Goal: Consume media (video, audio)

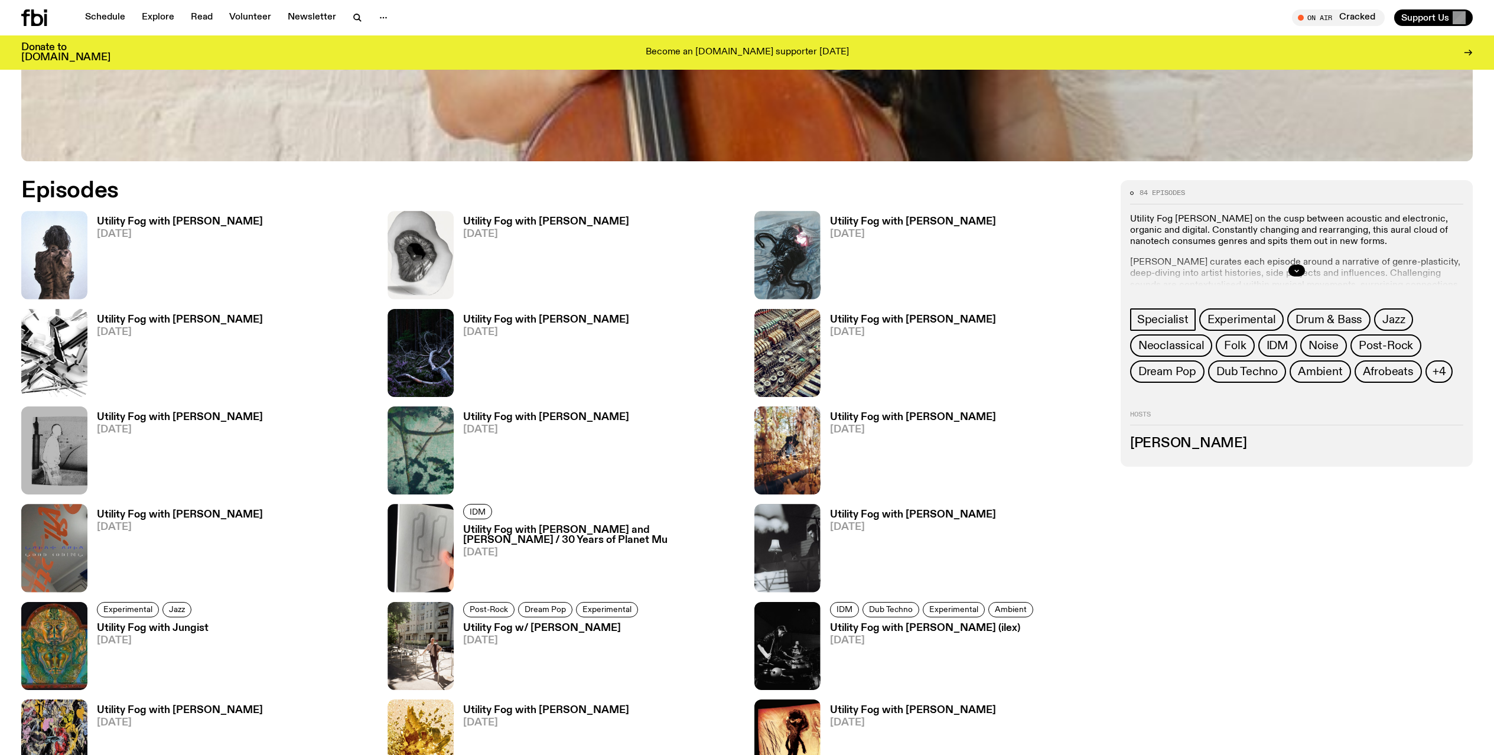
scroll to position [816, 0]
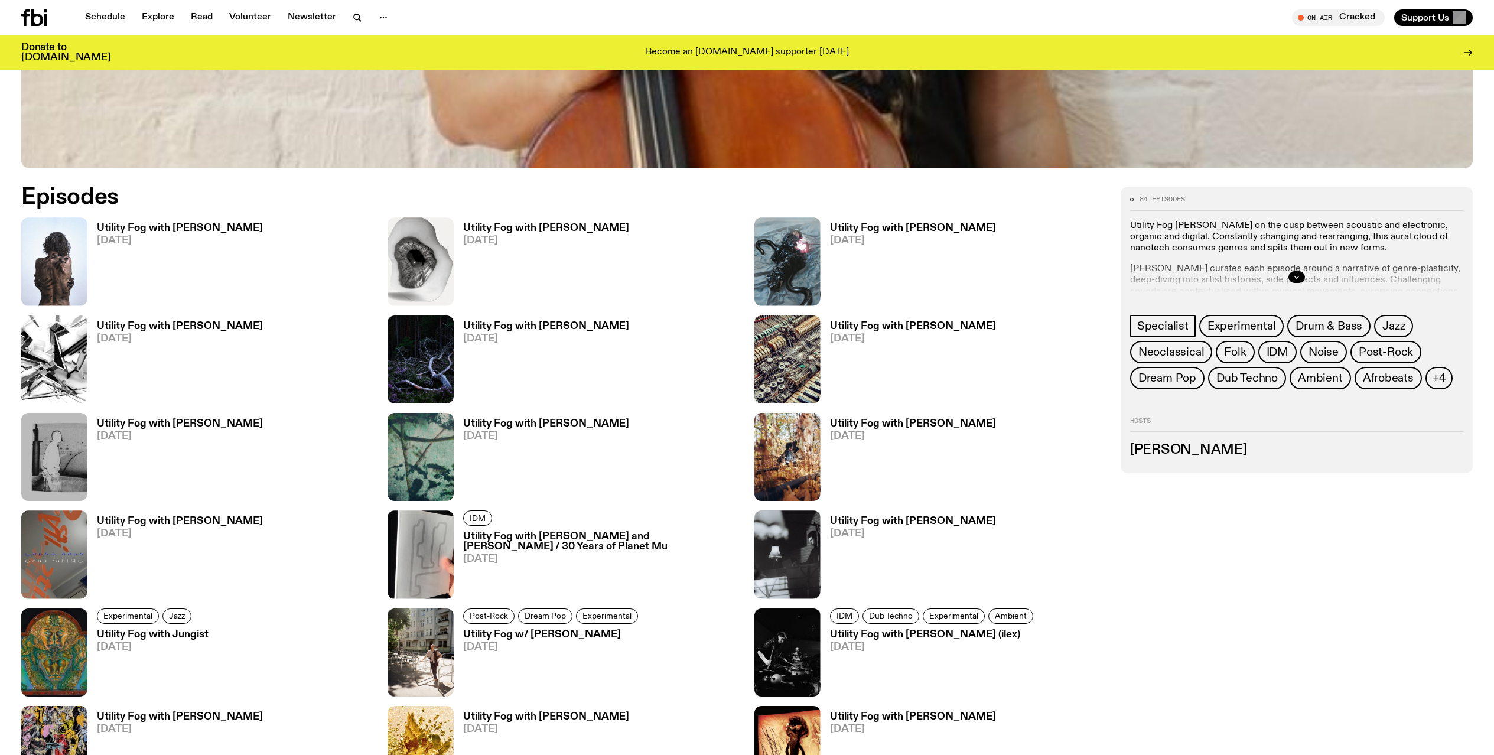
click at [118, 230] on h3 "Utility Fog with [PERSON_NAME]" at bounding box center [180, 228] width 166 height 10
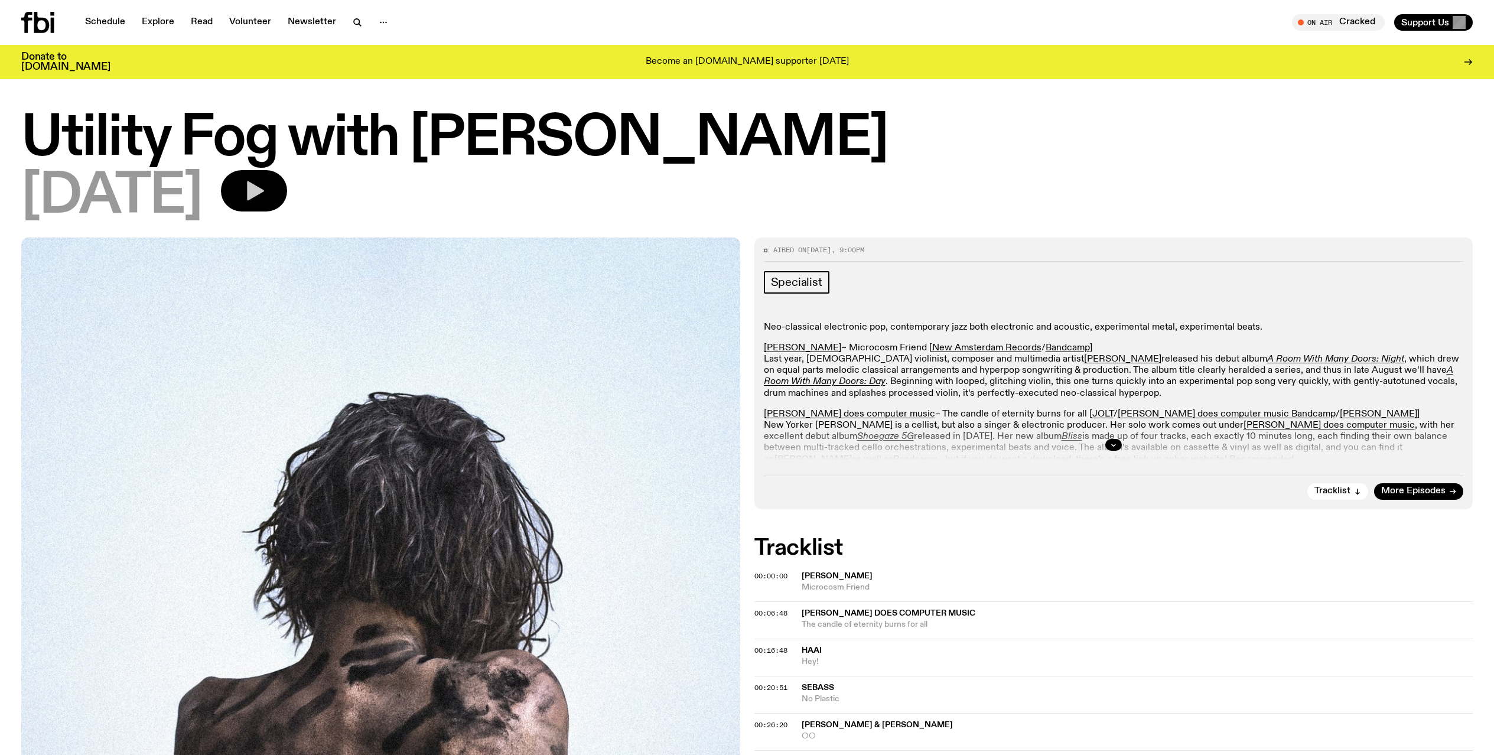
click at [266, 196] on icon "button" at bounding box center [254, 191] width 24 height 24
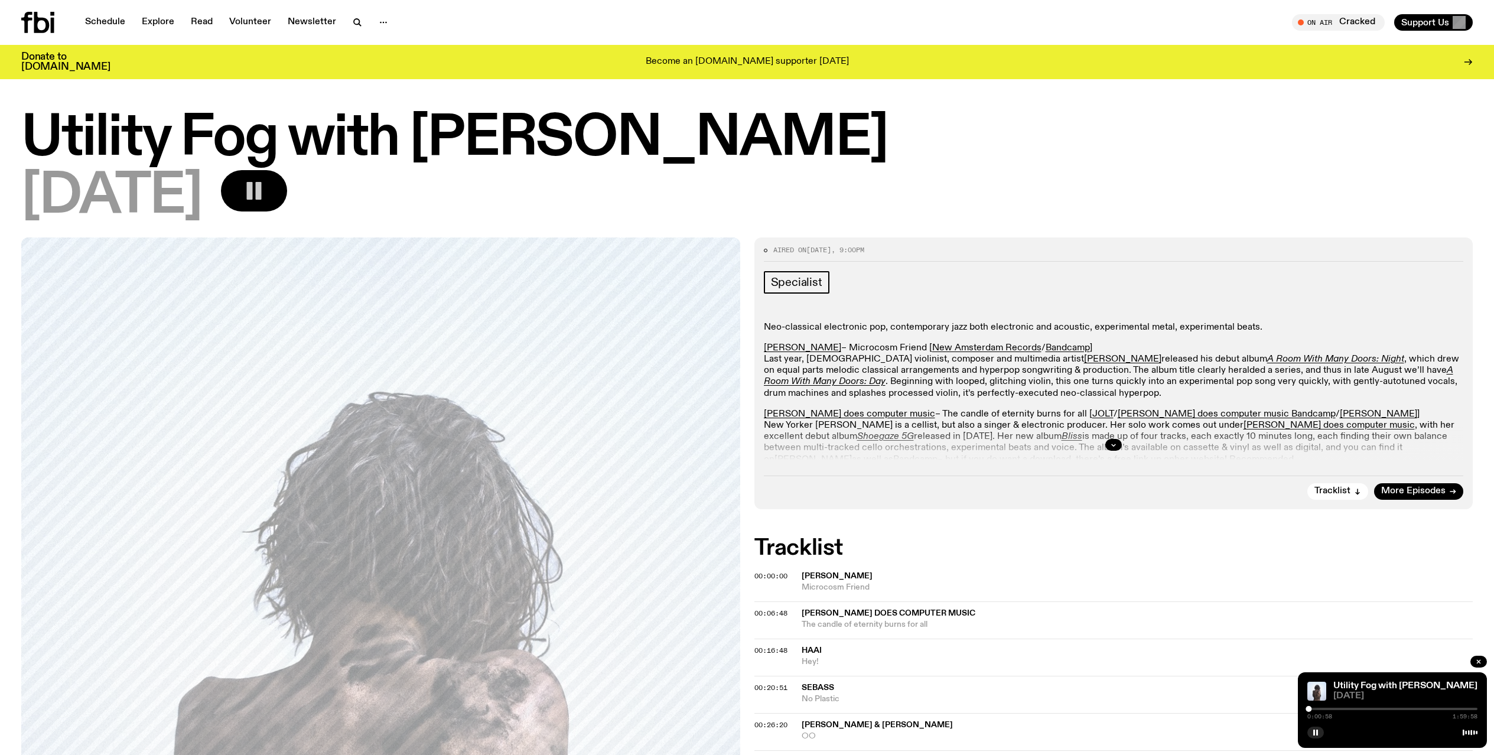
click at [1310, 707] on div at bounding box center [1308, 709] width 6 height 6
drag, startPoint x: 1110, startPoint y: 661, endPoint x: 1100, endPoint y: 664, distance: 10.3
click at [1100, 664] on span "Hey!" at bounding box center [1136, 661] width 671 height 11
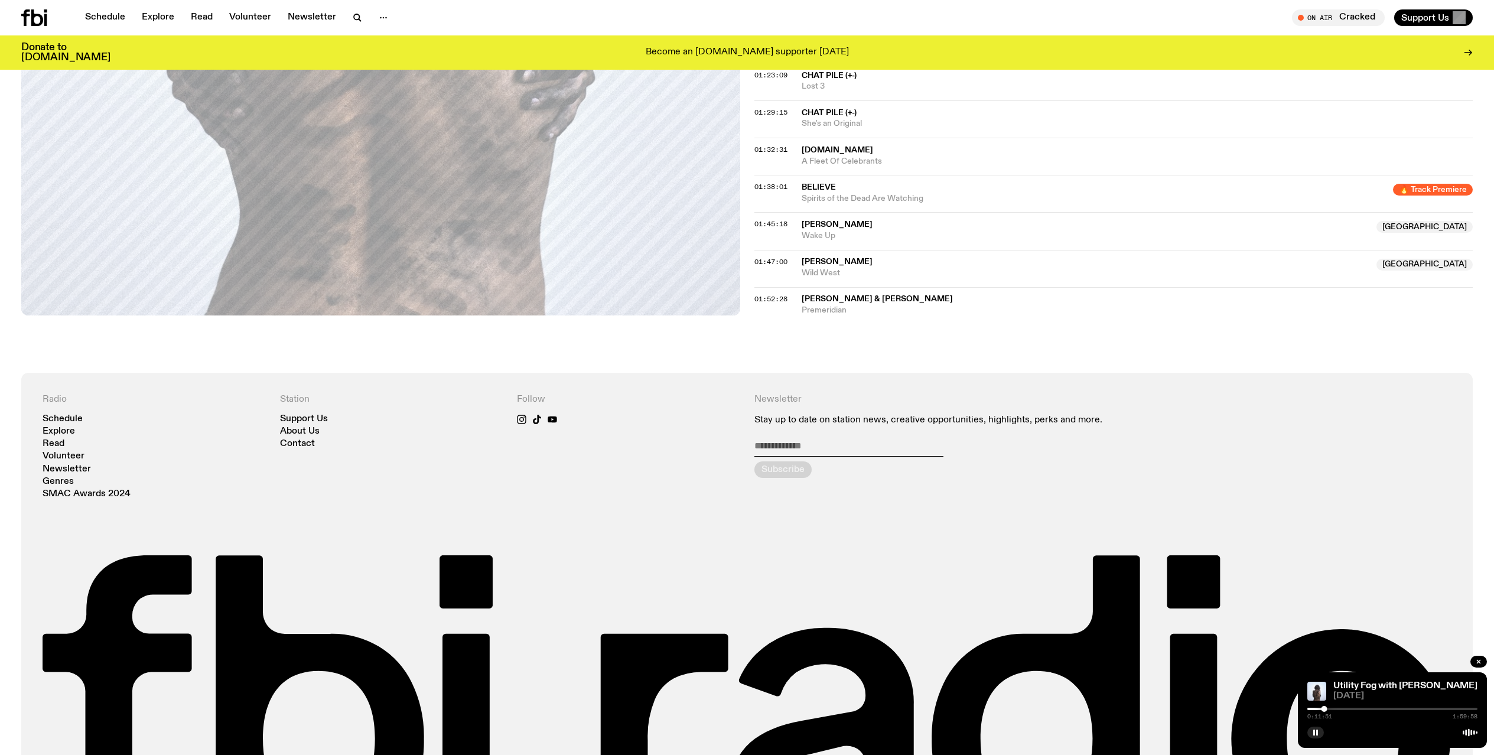
scroll to position [1113, 0]
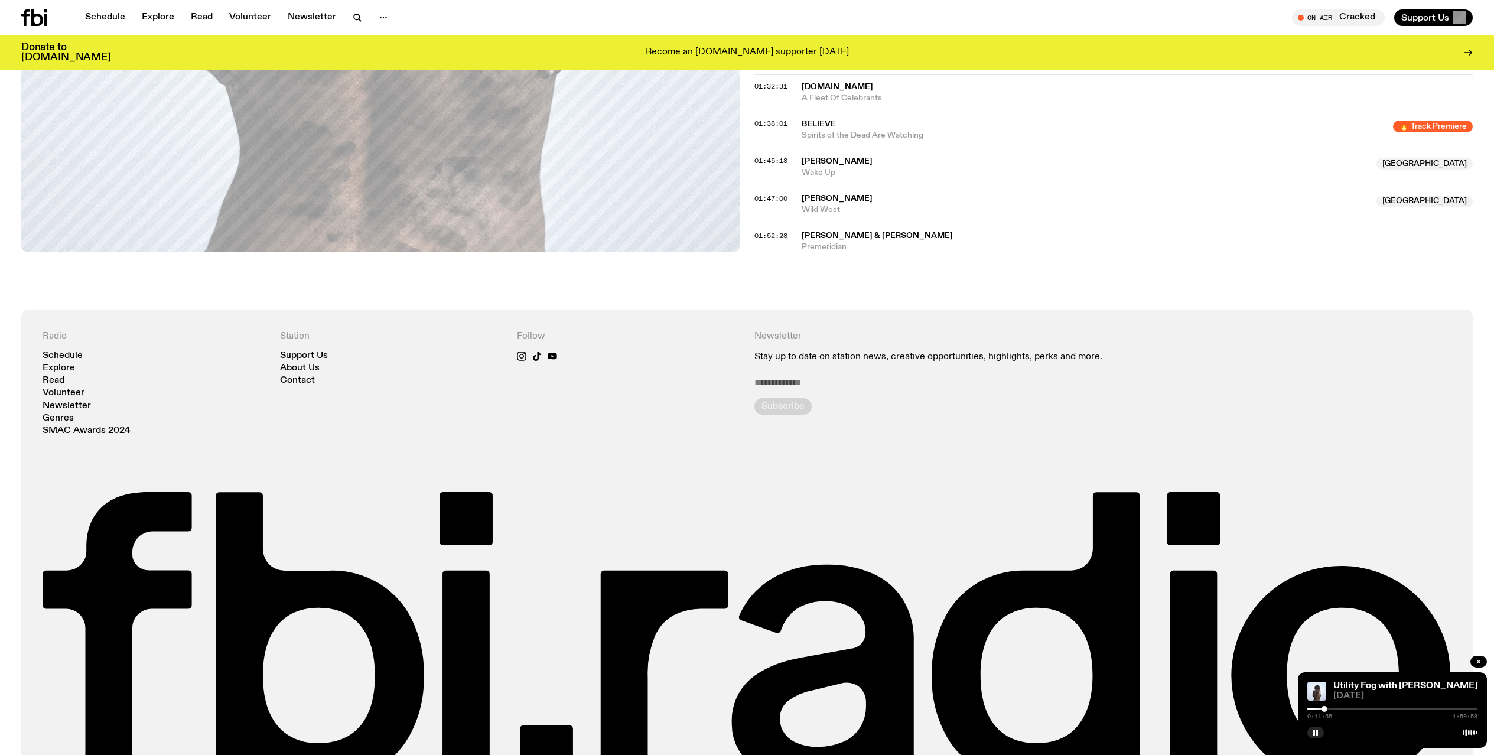
click at [734, 38] on div "Donate to [DOMAIN_NAME] Become an [DOMAIN_NAME] supporter [DATE]" at bounding box center [746, 52] width 1451 height 34
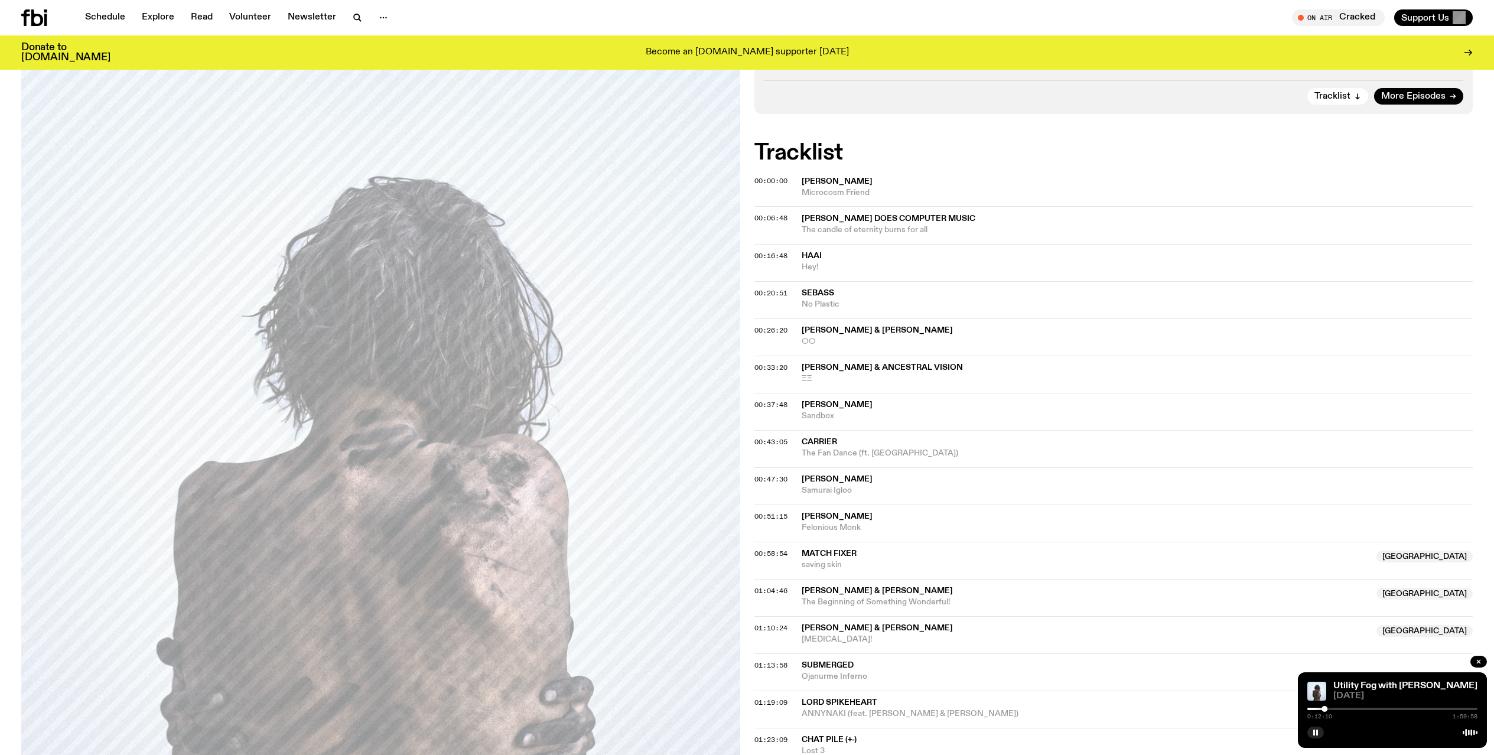
scroll to position [385, 0]
click at [1312, 732] on icon "button" at bounding box center [1315, 732] width 7 height 7
